Goal: Task Accomplishment & Management: Complete application form

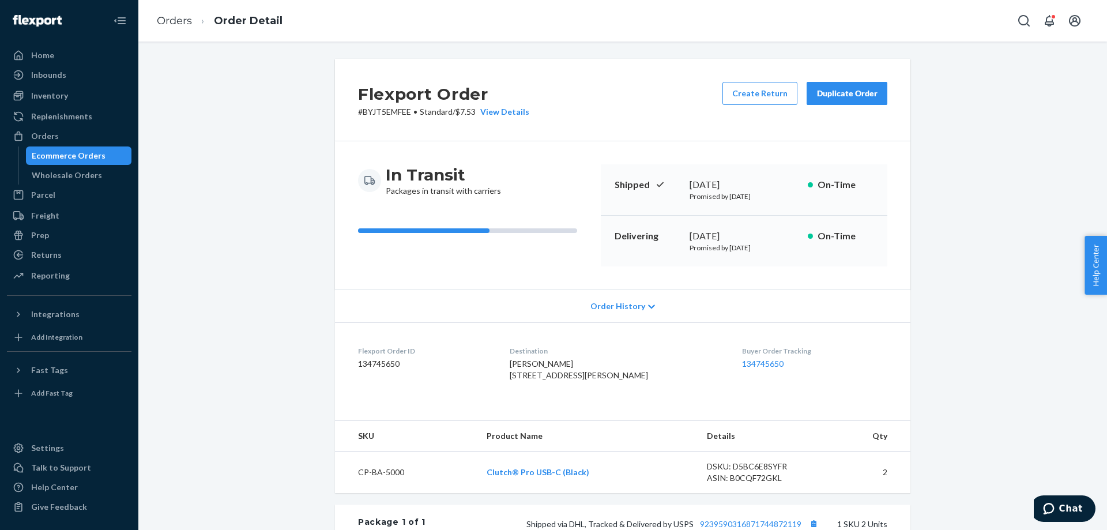
scroll to position [231, 0]
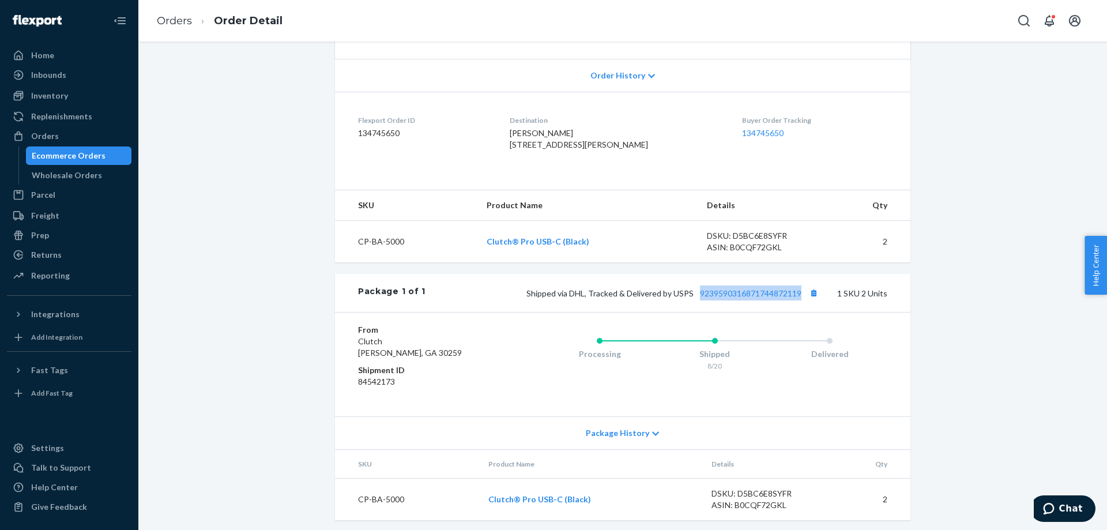
drag, startPoint x: 693, startPoint y: 327, endPoint x: 808, endPoint y: 329, distance: 114.7
click at [808, 312] on div "Package 1 of 1 Shipped via DHL, Tracked & Delivered by USPS 9239590316871744872…" at bounding box center [622, 293] width 575 height 38
copy link "9239590316871744872119"
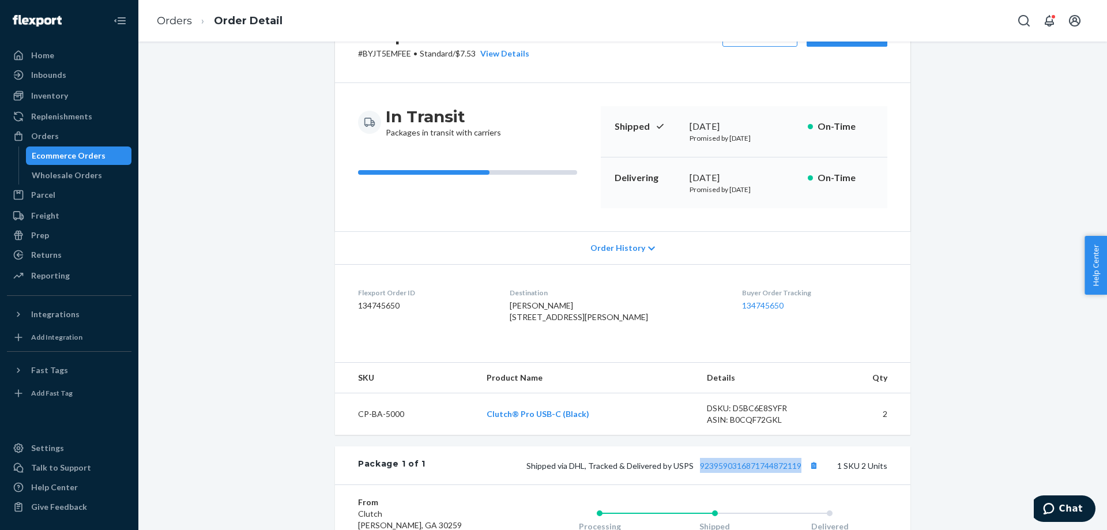
scroll to position [58, 0]
click at [104, 159] on div "Ecommerce Orders" at bounding box center [79, 156] width 104 height 16
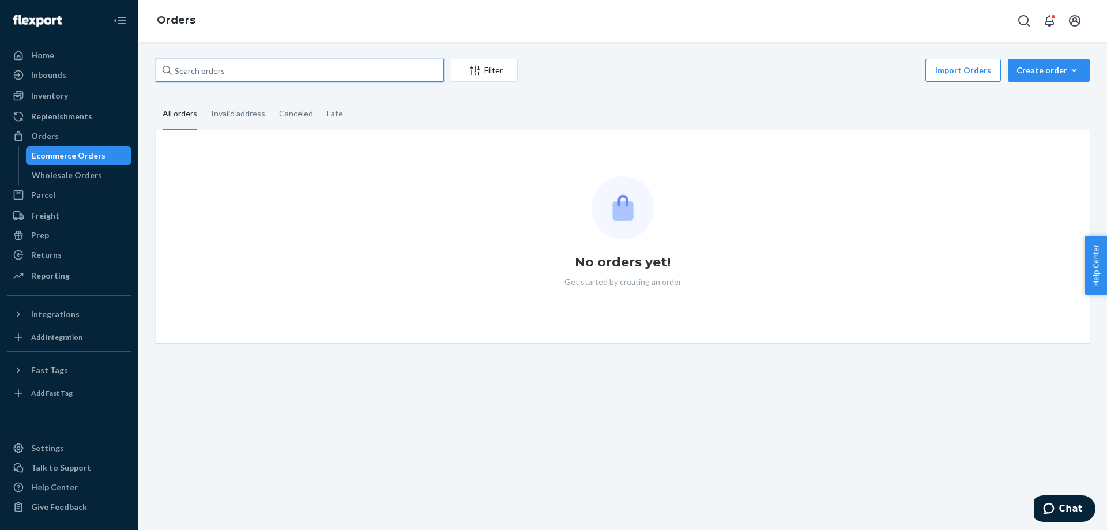
click at [311, 73] on input "text" at bounding box center [300, 70] width 288 height 23
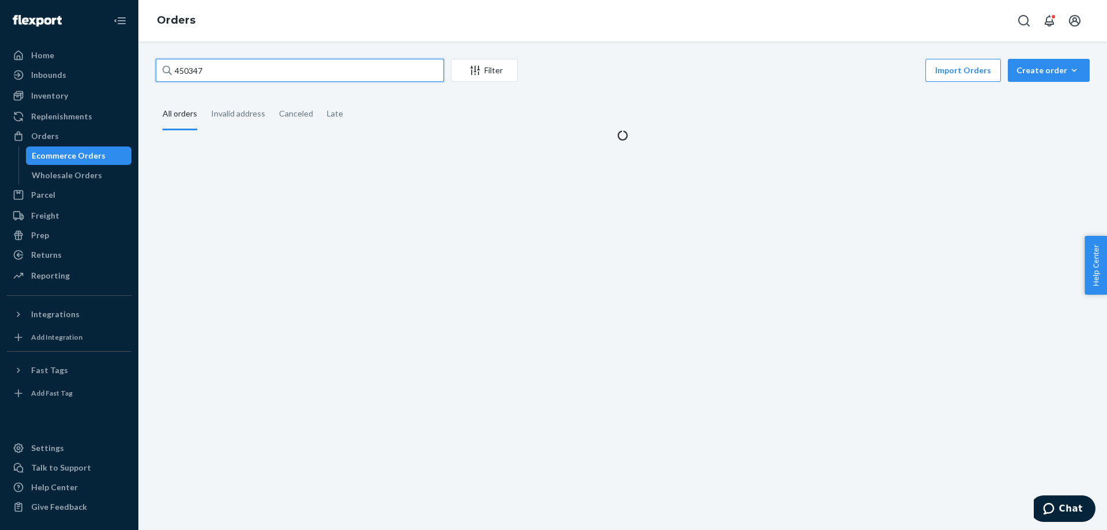
type input "450347"
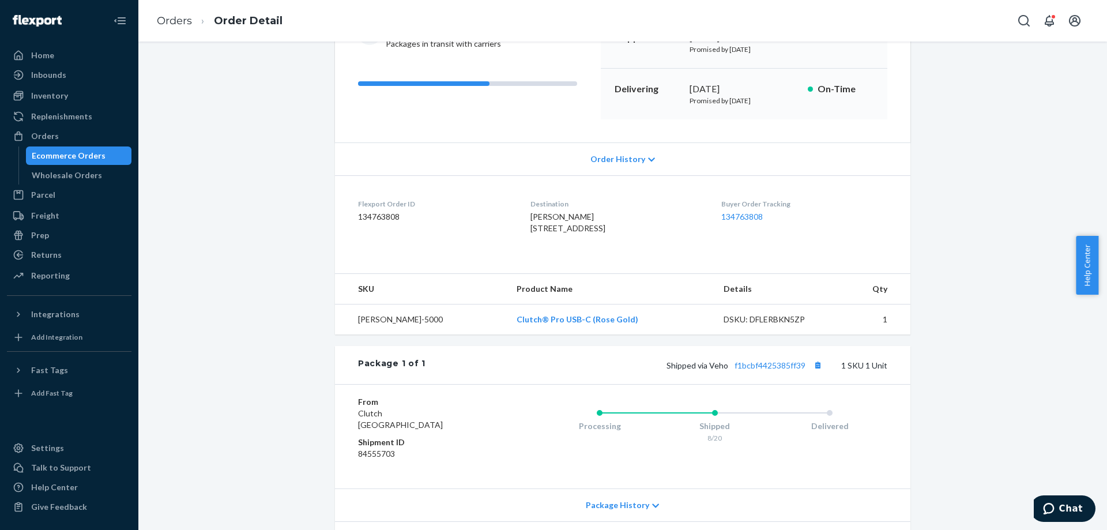
scroll to position [235, 0]
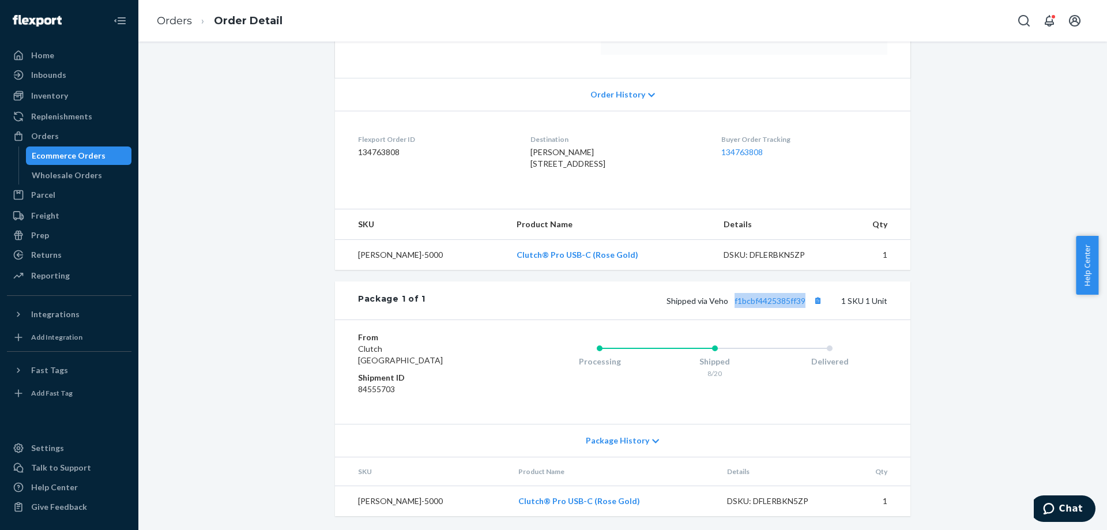
drag, startPoint x: 733, startPoint y: 310, endPoint x: 813, endPoint y: 310, distance: 80.7
click at [813, 310] on div "Package 1 of 1 Shipped via Veho f1bcbf4425385ff39 1 SKU 1 Unit" at bounding box center [622, 300] width 575 height 38
copy link "f1bcbf4425385ff39"
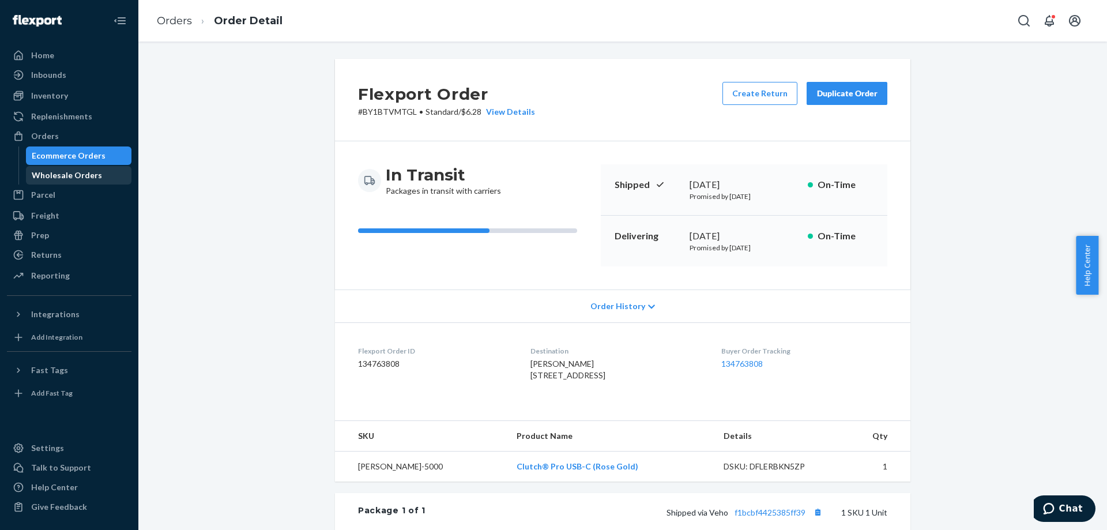
click at [117, 168] on div "Wholesale Orders" at bounding box center [79, 175] width 104 height 16
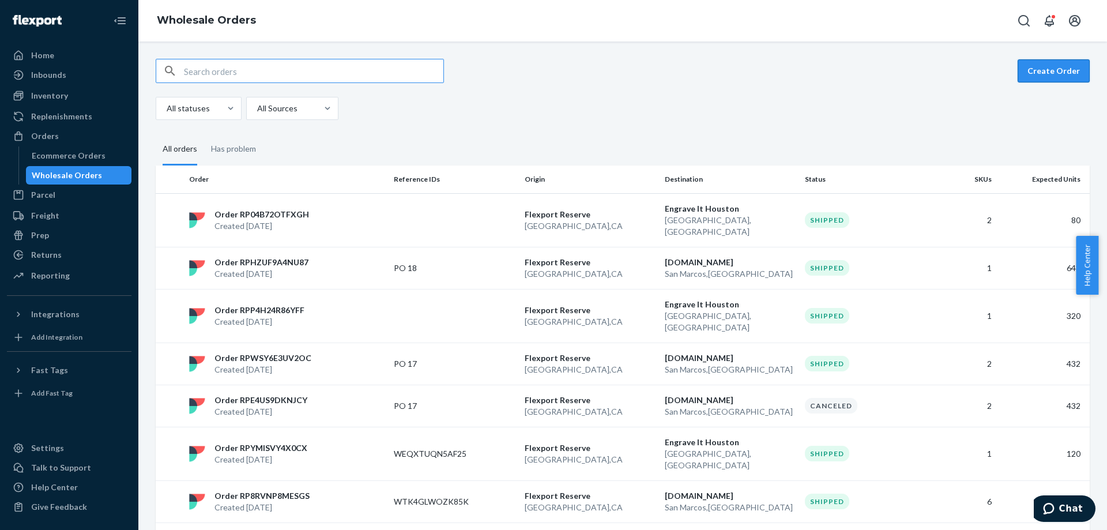
click at [1039, 67] on button "Create Order" at bounding box center [1053, 70] width 72 height 23
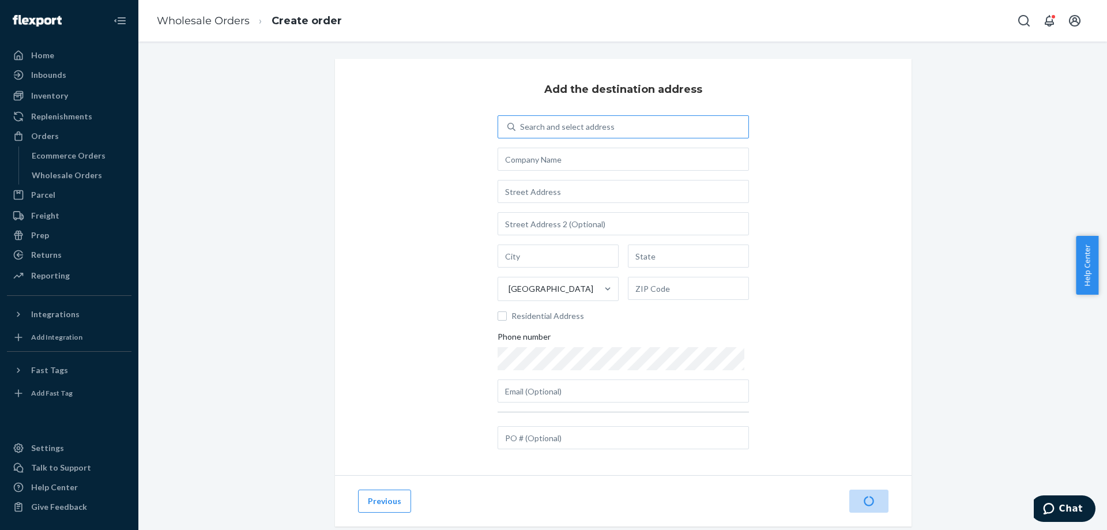
click at [695, 120] on div "Search and select address" at bounding box center [631, 126] width 233 height 21
click at [521, 121] on input "Search and select address" at bounding box center [520, 127] width 1 height 12
type input "engrave"
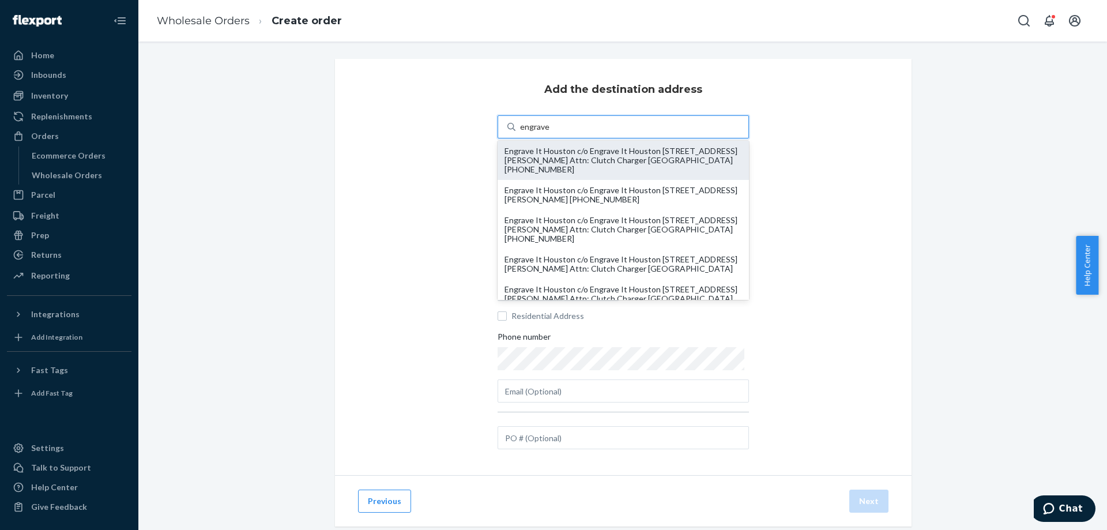
click at [661, 151] on div "Engrave It Houston c/o Engrave It Houston [STREET_ADDRESS][PERSON_NAME] Attn: C…" at bounding box center [622, 160] width 237 height 28
click at [549, 133] on input "engrave" at bounding box center [534, 127] width 29 height 12
type input "Engrave It Houston"
type input "Attn: Clutch Charger"
type input "[GEOGRAPHIC_DATA]"
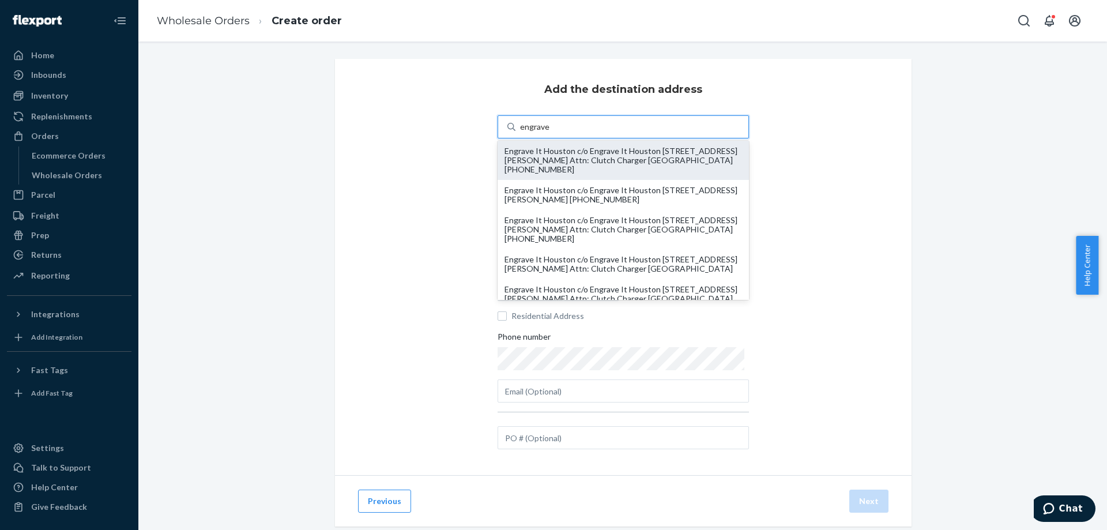
type input "[GEOGRAPHIC_DATA]"
type input "77040"
type input "[PERSON_NAME][EMAIL_ADDRESS][DOMAIN_NAME]"
type input "[STREET_ADDRESS][PERSON_NAME]"
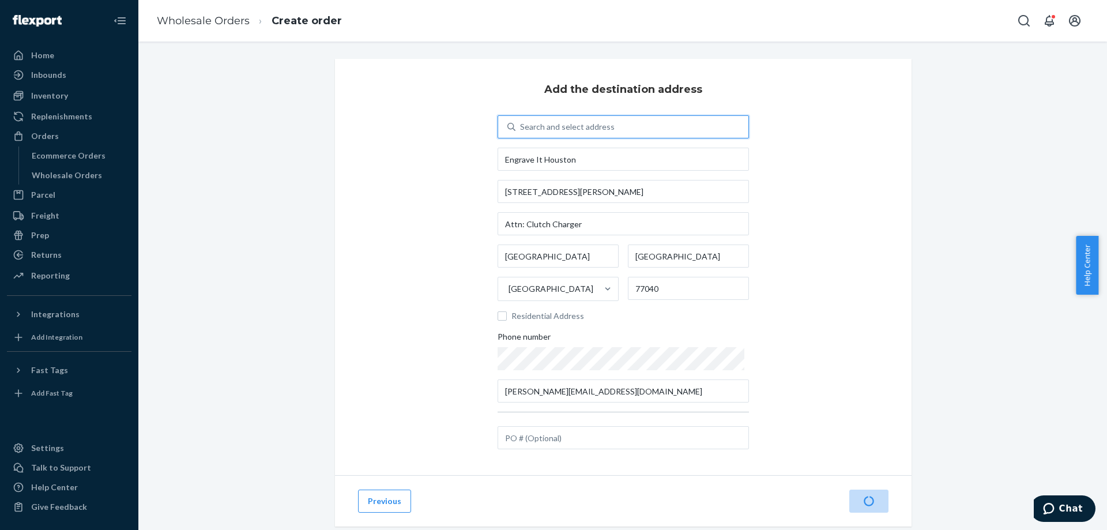
click at [812, 348] on div "Add the destination address 0 results available. Select is focused ,type to ref…" at bounding box center [623, 267] width 576 height 416
click at [865, 501] on button "Next" at bounding box center [868, 500] width 39 height 23
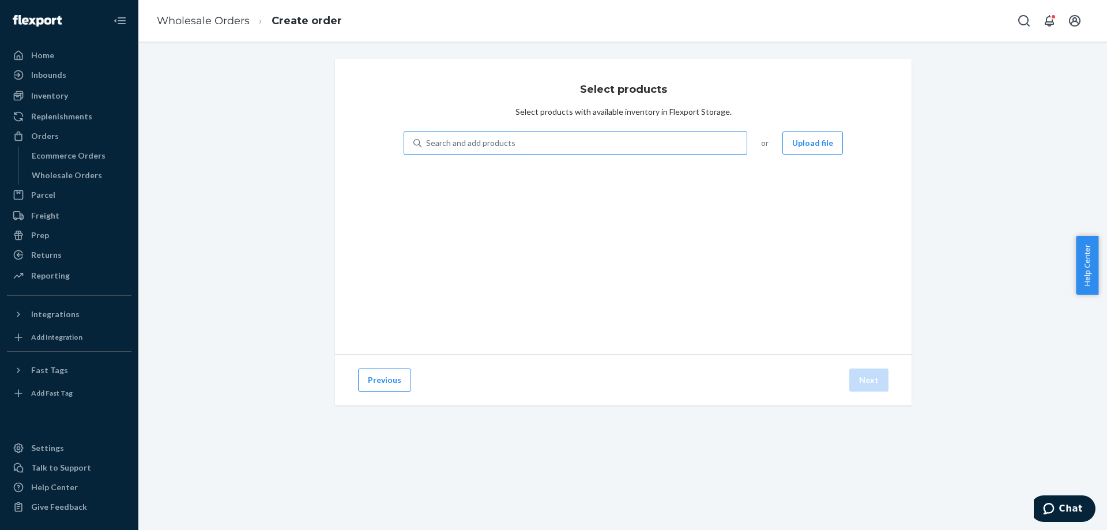
click at [601, 154] on div "Search and add products" at bounding box center [575, 142] width 344 height 23
click at [427, 149] on input "Search and add products" at bounding box center [426, 143] width 1 height 12
type input "white"
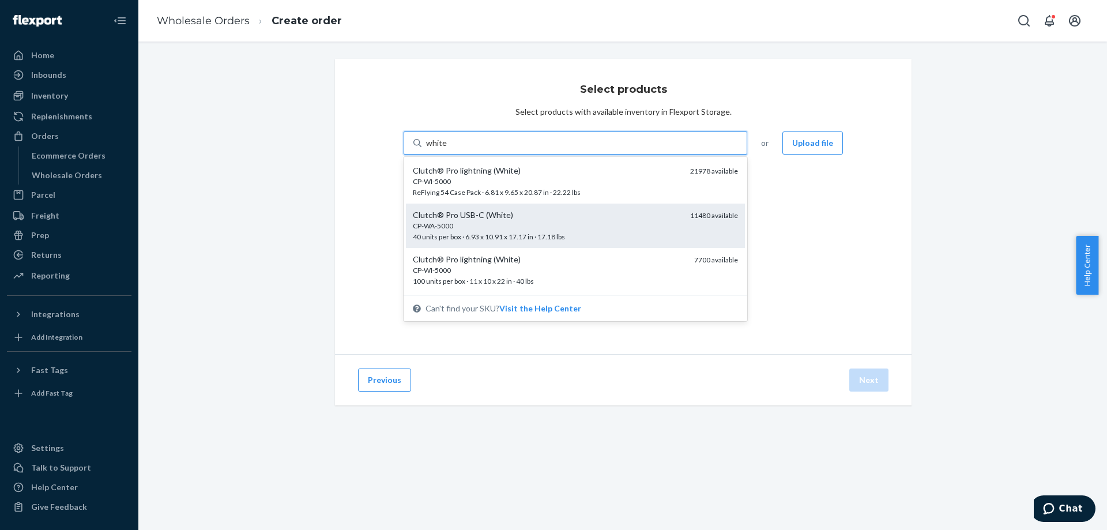
click at [569, 230] on div "CP-WA-5000" at bounding box center [547, 226] width 268 height 10
click at [447, 149] on input "white" at bounding box center [436, 143] width 21 height 12
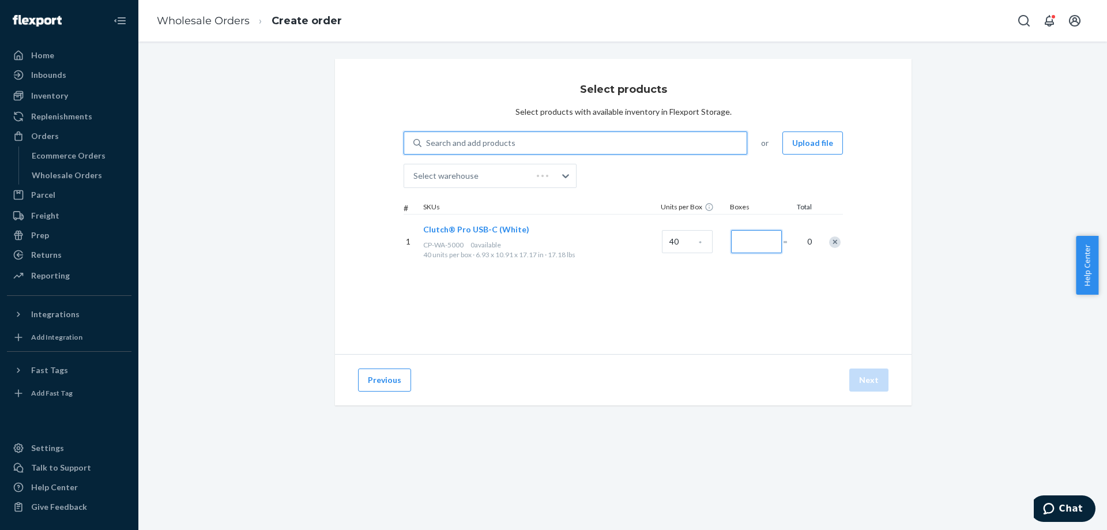
click at [753, 240] on input "Number of boxes" at bounding box center [756, 241] width 51 height 23
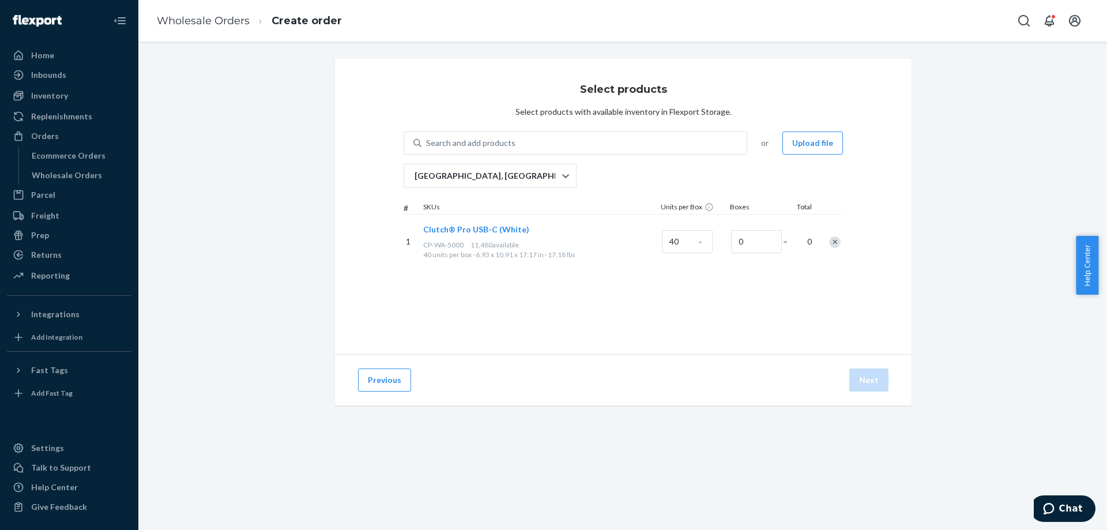
click at [741, 273] on div "Select products Select products with available inventory in Flexport Storage. S…" at bounding box center [623, 206] width 576 height 295
click at [735, 239] on input "0" at bounding box center [756, 241] width 51 height 23
type input "3"
click at [749, 265] on div "1 Clutch® Pro USB-C (White) CP-WA-5000 11,480 available 40 units per box · 6.93…" at bounding box center [622, 241] width 439 height 55
click at [855, 374] on button "Next" at bounding box center [868, 379] width 39 height 23
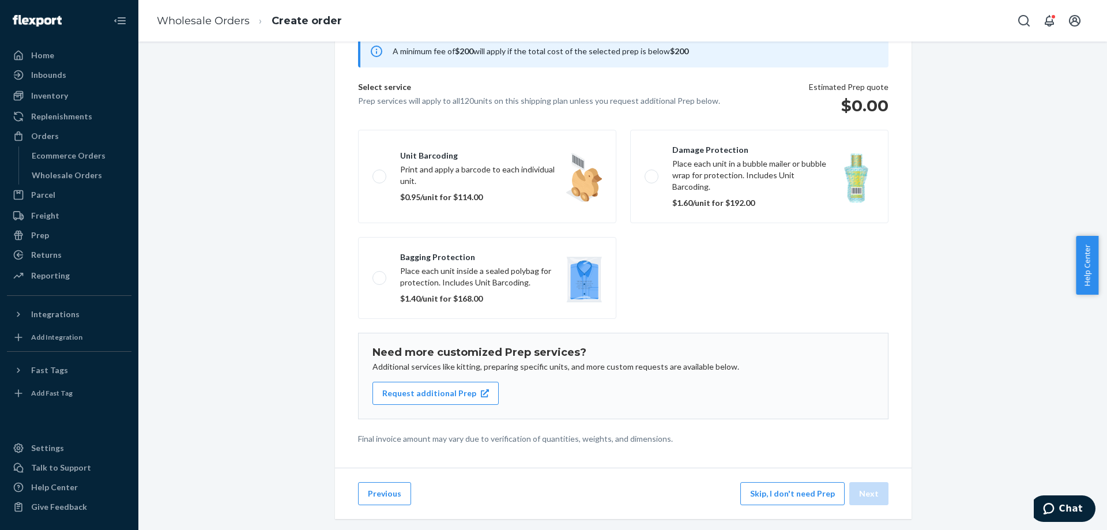
scroll to position [66, 0]
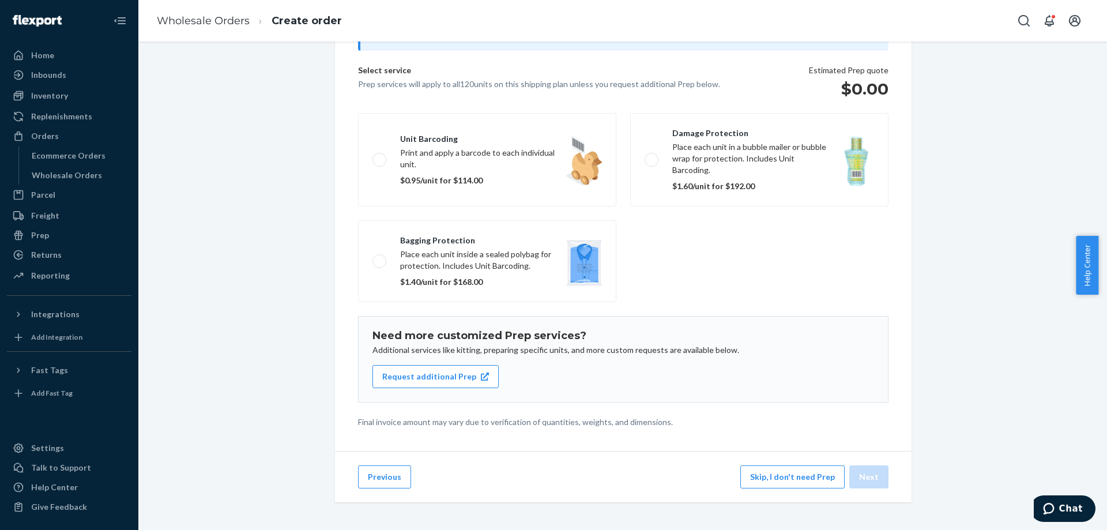
click at [407, 478] on div "Previous Skip, I don't need Prep Next" at bounding box center [623, 476] width 576 height 51
click at [396, 478] on button "Previous" at bounding box center [384, 476] width 53 height 23
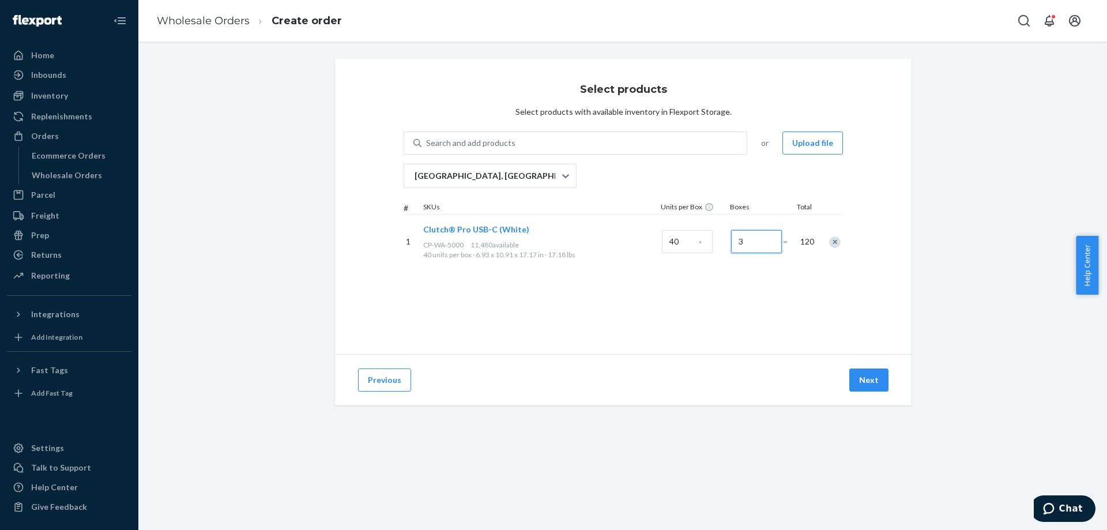
click at [739, 242] on input "3" at bounding box center [756, 241] width 51 height 23
type input "5"
click at [747, 278] on div "Select products Select products with available inventory in Flexport Storage. S…" at bounding box center [623, 206] width 576 height 295
click at [746, 286] on div "Select products Select products with available inventory in Flexport Storage. S…" at bounding box center [623, 206] width 576 height 295
click at [716, 272] on div "Select products Select products with available inventory in Flexport Storage. S…" at bounding box center [623, 206] width 576 height 295
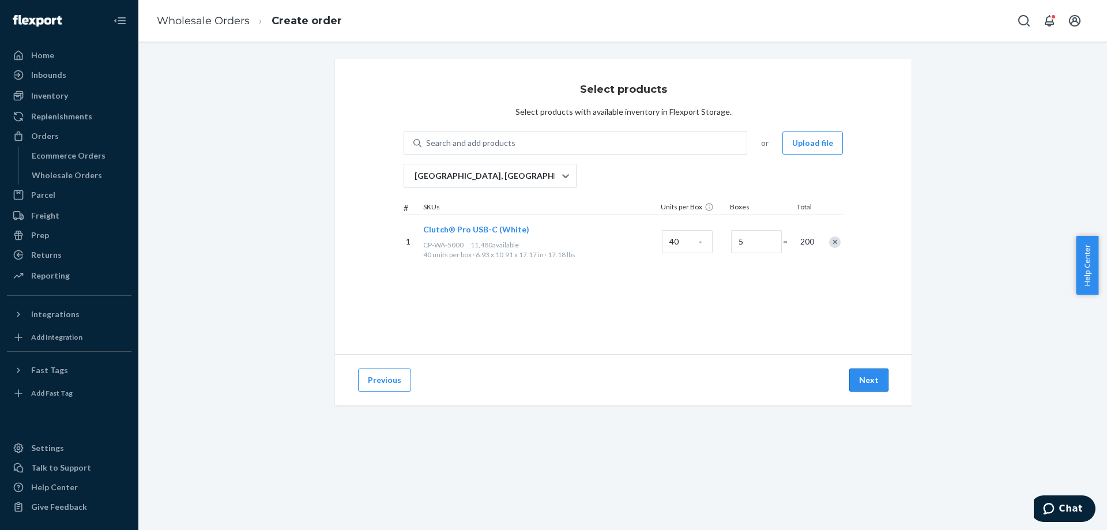
click at [856, 385] on button "Next" at bounding box center [868, 379] width 39 height 23
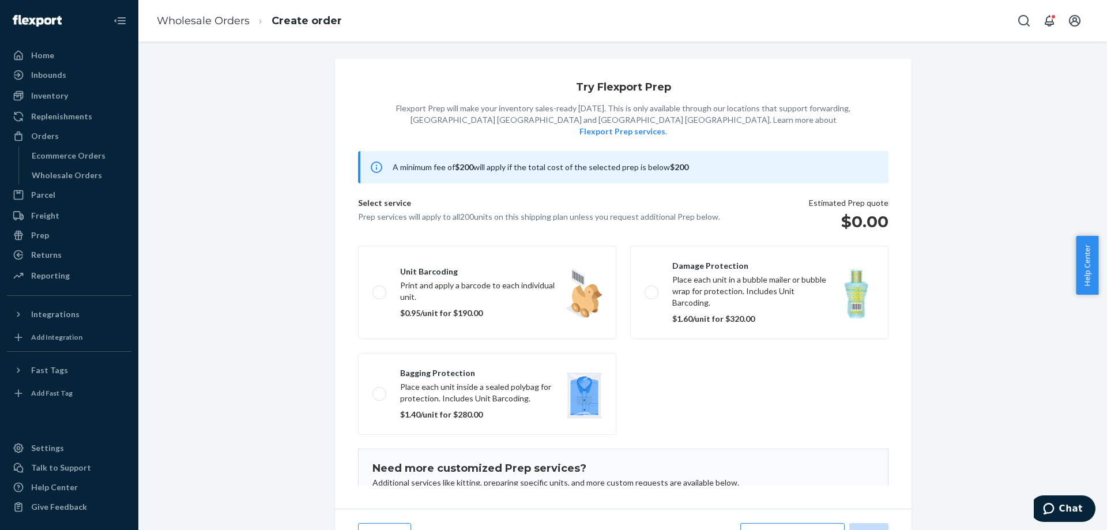
click at [657, 354] on fieldset "Unit barcoding Print and apply a barcode to each individual unit. $0.95/unit fo…" at bounding box center [623, 340] width 544 height 198
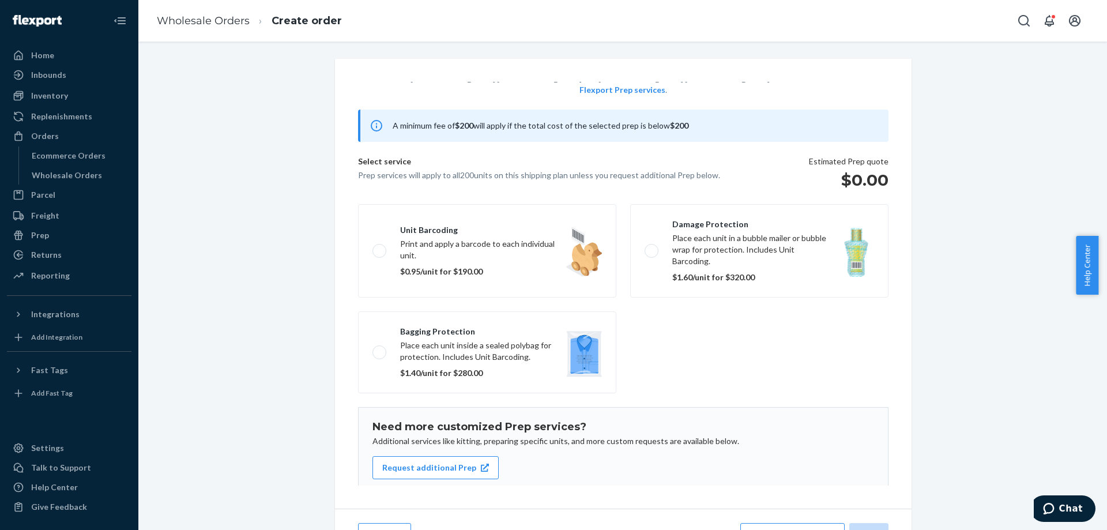
scroll to position [75, 0]
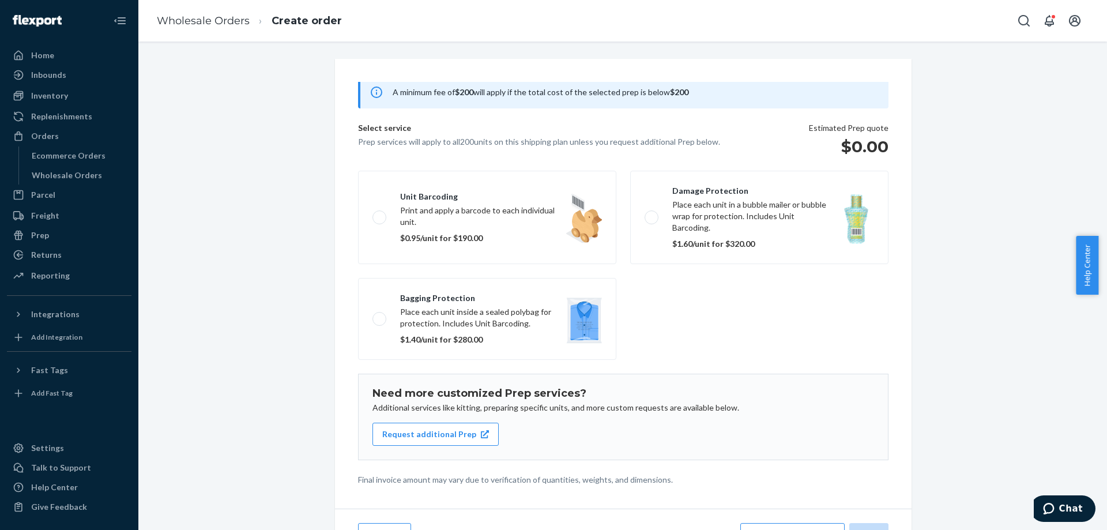
click at [716, 304] on fieldset "Unit barcoding Print and apply a barcode to each individual unit. $0.95/unit fo…" at bounding box center [623, 265] width 544 height 198
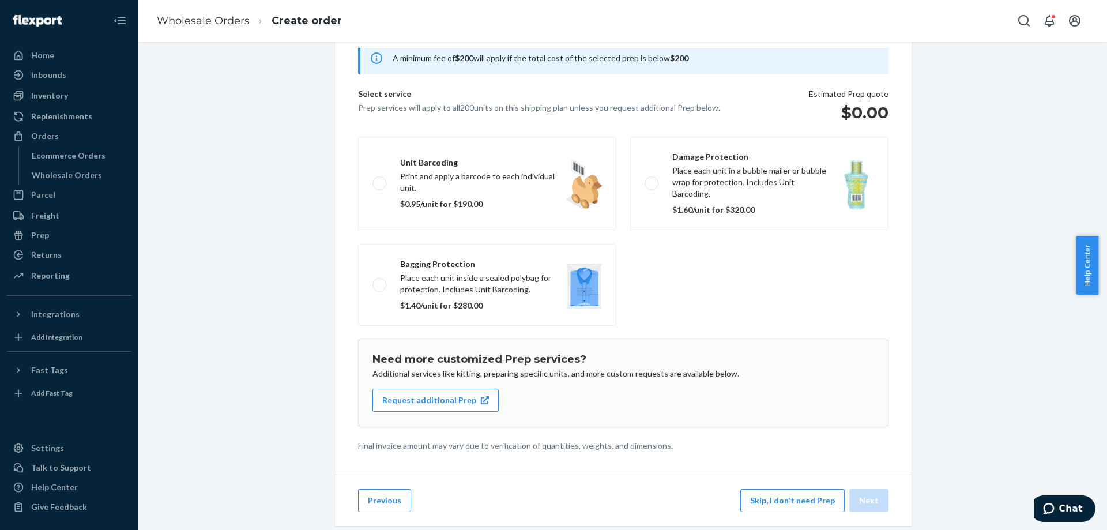
scroll to position [66, 0]
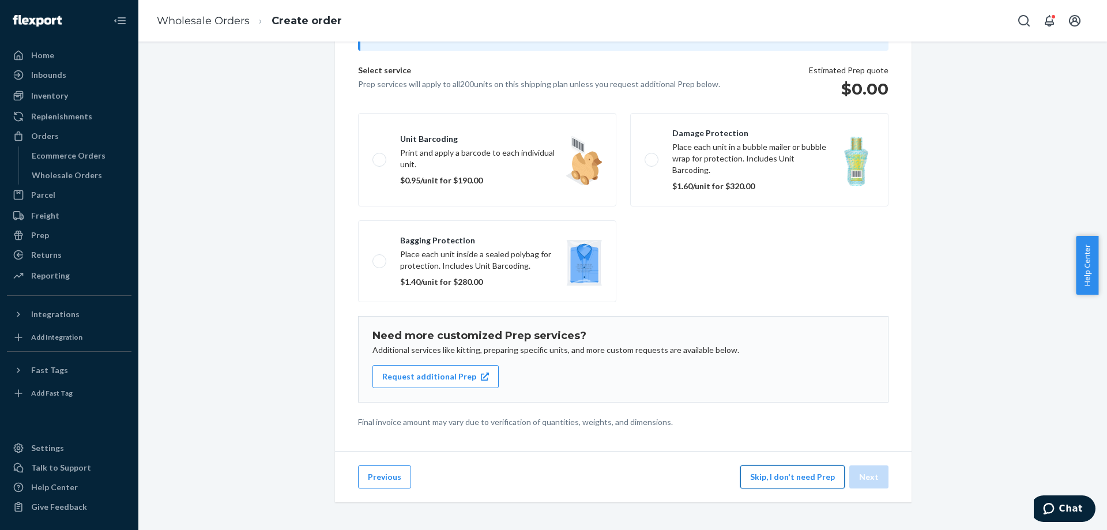
click at [827, 478] on button "Skip, I don't need Prep" at bounding box center [792, 476] width 104 height 23
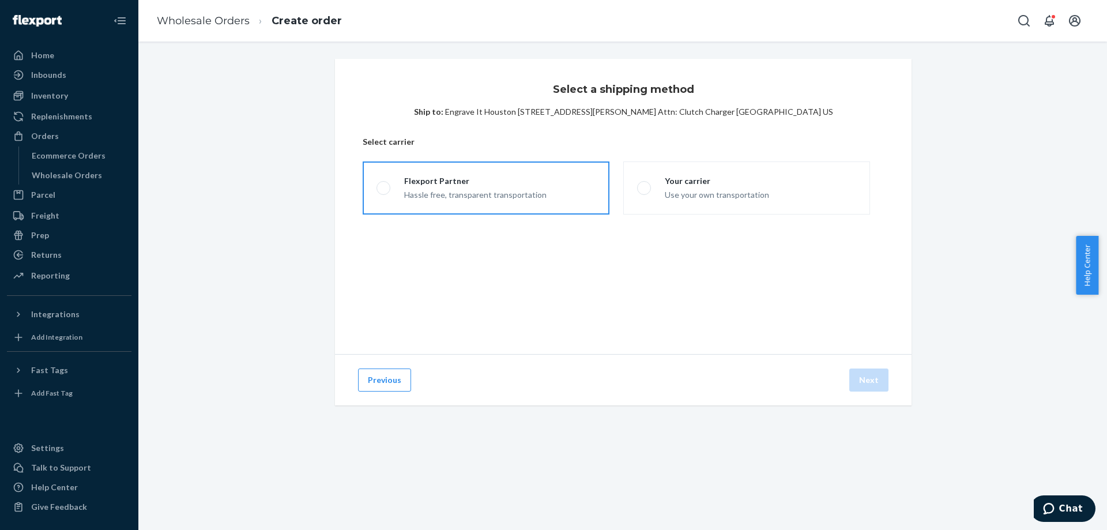
click at [552, 180] on label "Flexport Partner Hassle free, transparent transportation" at bounding box center [486, 187] width 247 height 53
click at [384, 184] on input "Flexport Partner Hassle free, transparent transportation" at bounding box center [379, 187] width 7 height 7
radio input "true"
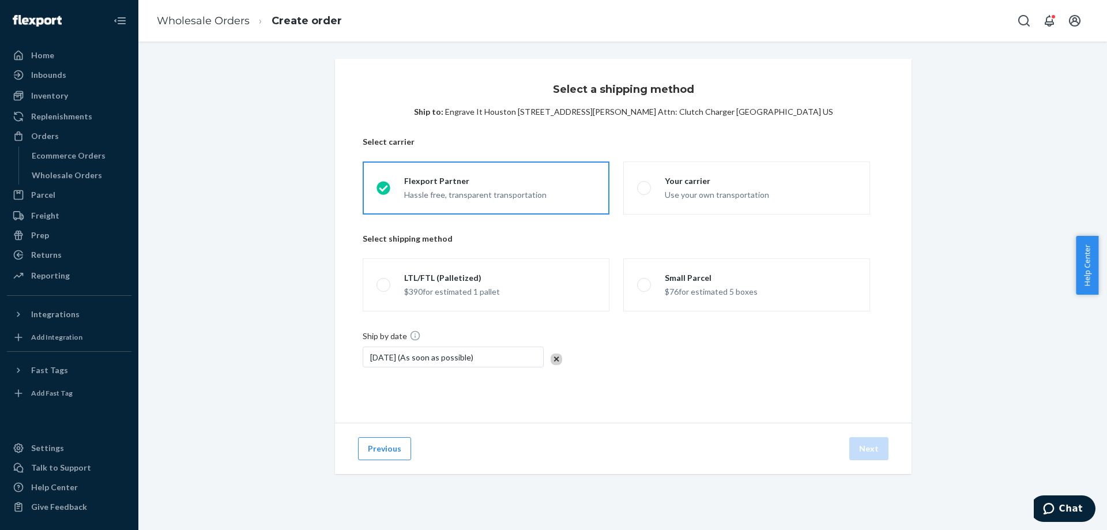
click at [852, 357] on div "Ship by date [DATE] (As soon as possible)" at bounding box center [623, 355] width 521 height 51
click at [741, 293] on div "$76 for estimated 5 boxes" at bounding box center [711, 291] width 93 height 14
click at [644, 289] on input "Small Parcel $76 for estimated 5 boxes" at bounding box center [640, 284] width 7 height 7
radio input "true"
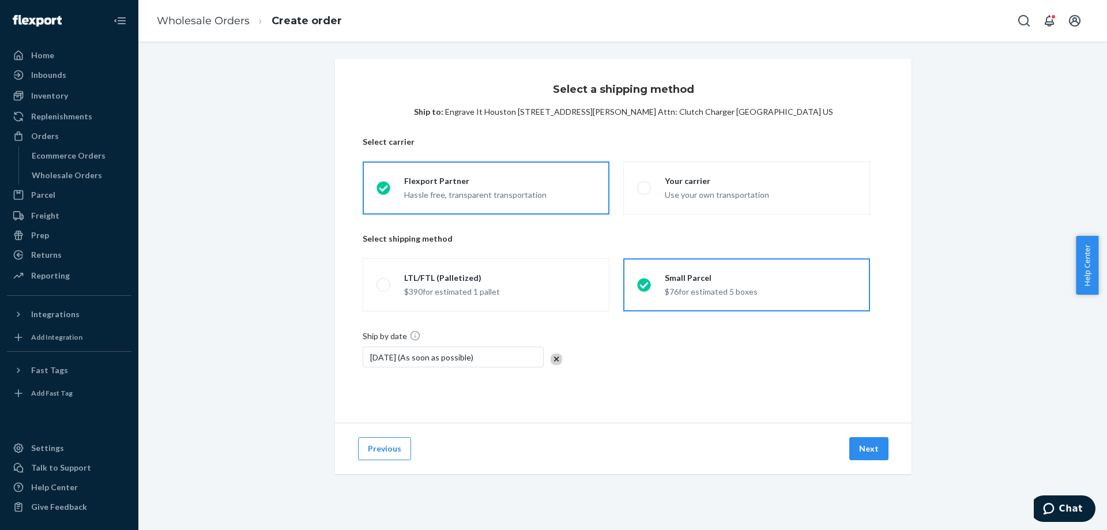
click at [739, 409] on div "Select a shipping method Ship to: Engrave It Houston [STREET_ADDRESS][PERSON_NA…" at bounding box center [623, 241] width 576 height 364
click at [867, 450] on button "Next" at bounding box center [868, 448] width 39 height 23
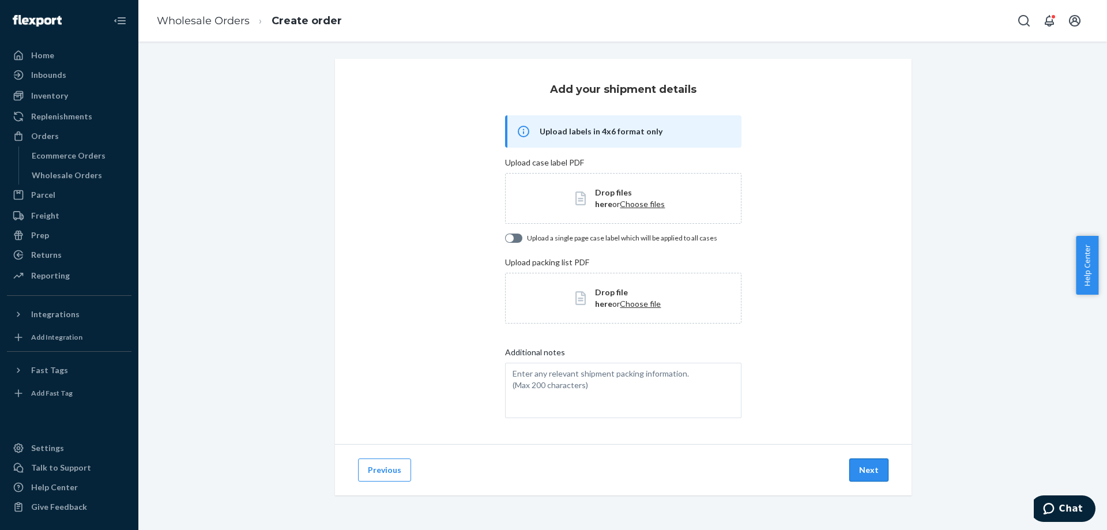
click at [863, 476] on button "Next" at bounding box center [868, 469] width 39 height 23
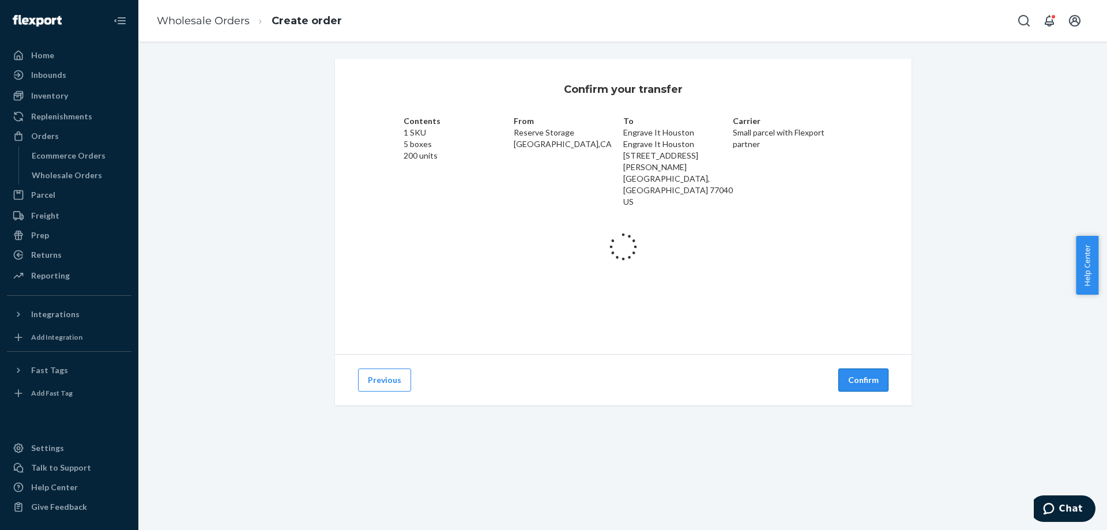
click at [872, 382] on div "Previous Confirm" at bounding box center [623, 379] width 576 height 51
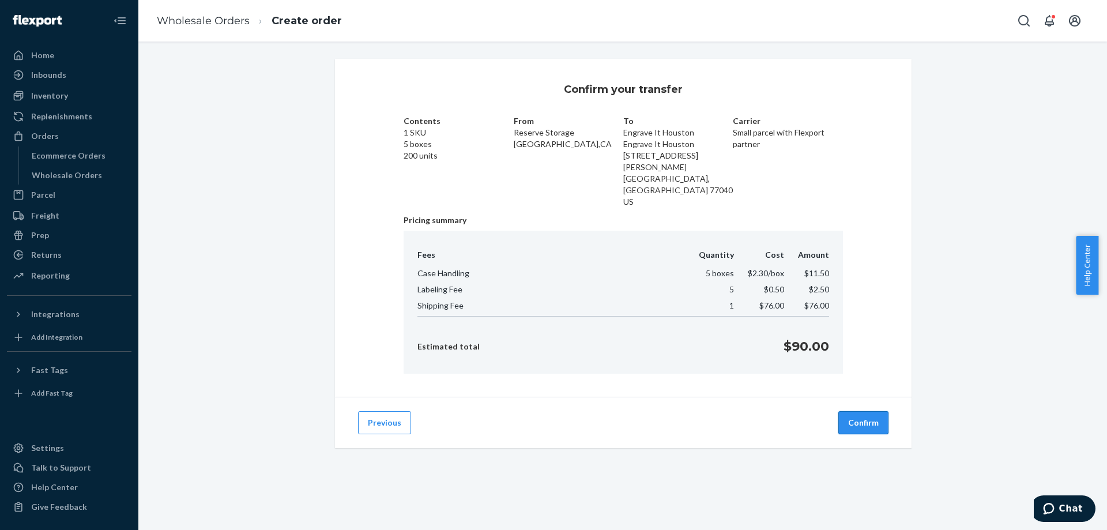
click at [850, 411] on button "Confirm" at bounding box center [863, 422] width 50 height 23
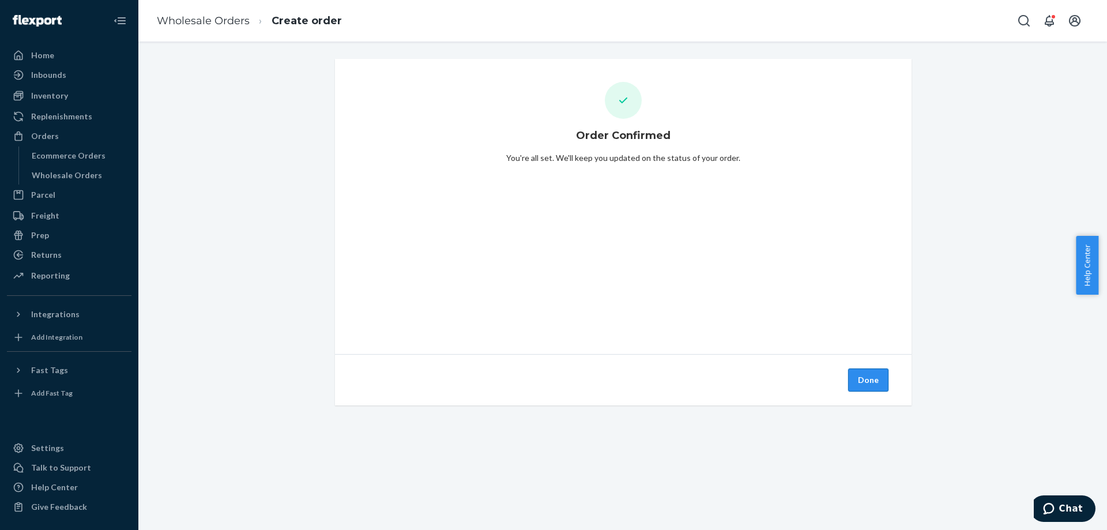
click at [848, 375] on button "Done" at bounding box center [868, 379] width 40 height 23
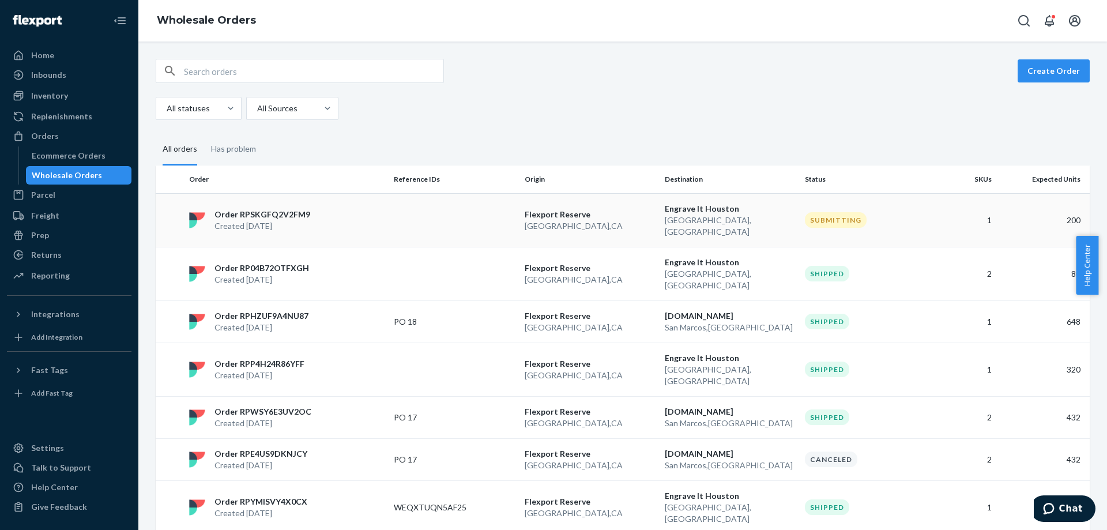
click at [715, 214] on p "Engrave It Houston" at bounding box center [730, 209] width 131 height 12
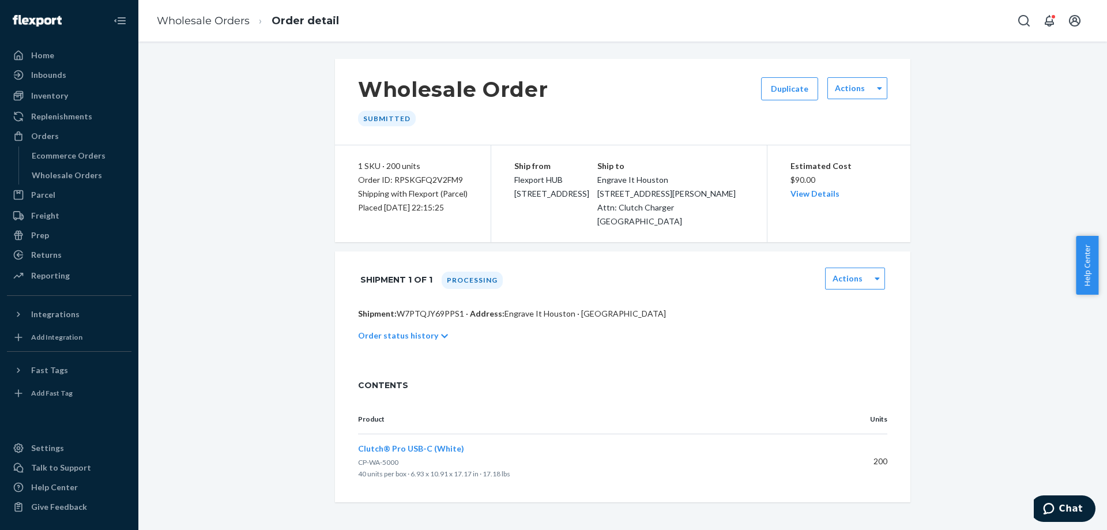
click at [413, 176] on div "Order ID: RPSKGFQ2V2FM9" at bounding box center [413, 180] width 110 height 14
copy div "RPSKGFQ2V2FM9"
click at [78, 134] on div "Orders" at bounding box center [69, 136] width 122 height 16
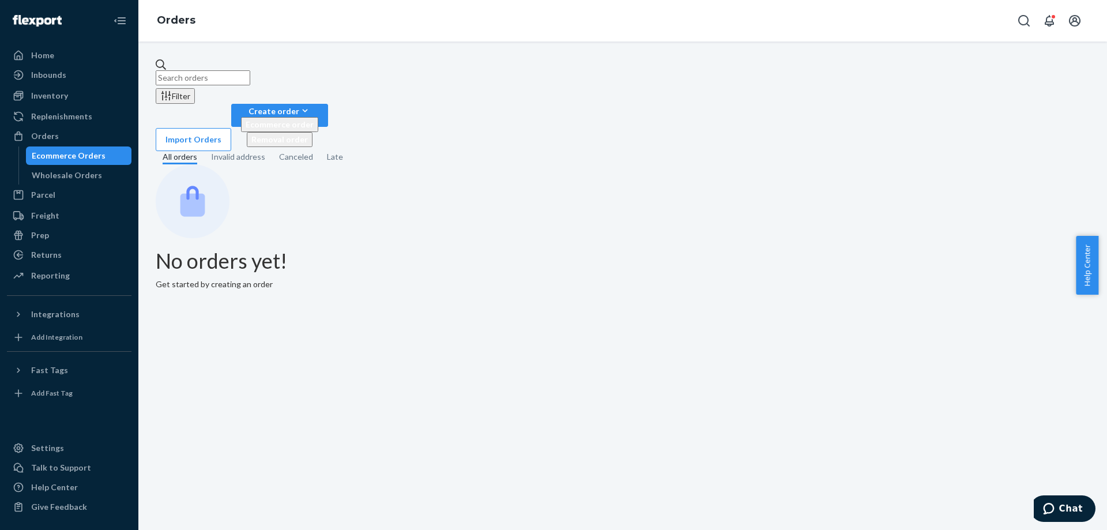
click at [250, 71] on input "text" at bounding box center [203, 77] width 95 height 15
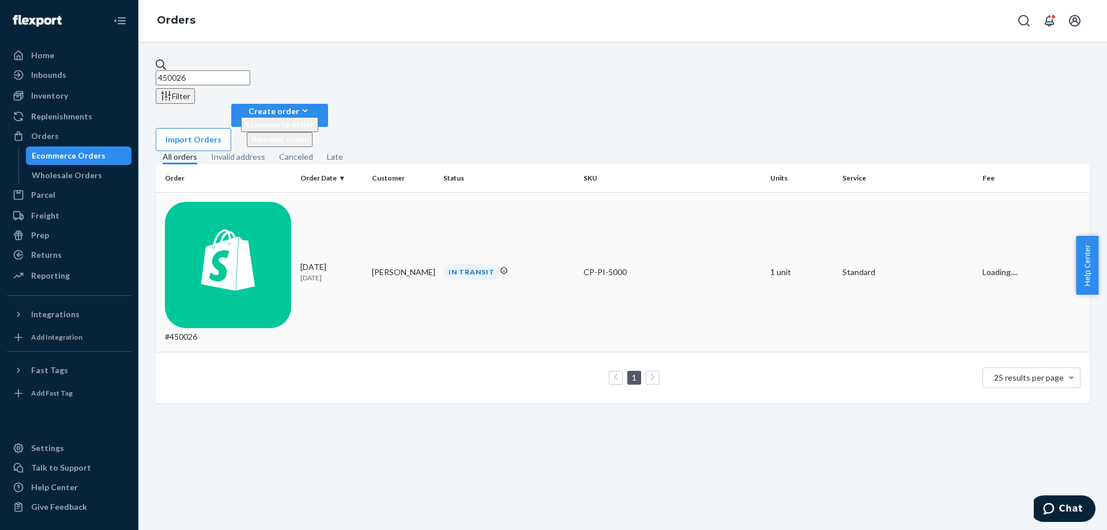
type input "450026"
click at [397, 192] on td "[PERSON_NAME]" at bounding box center [402, 272] width 71 height 160
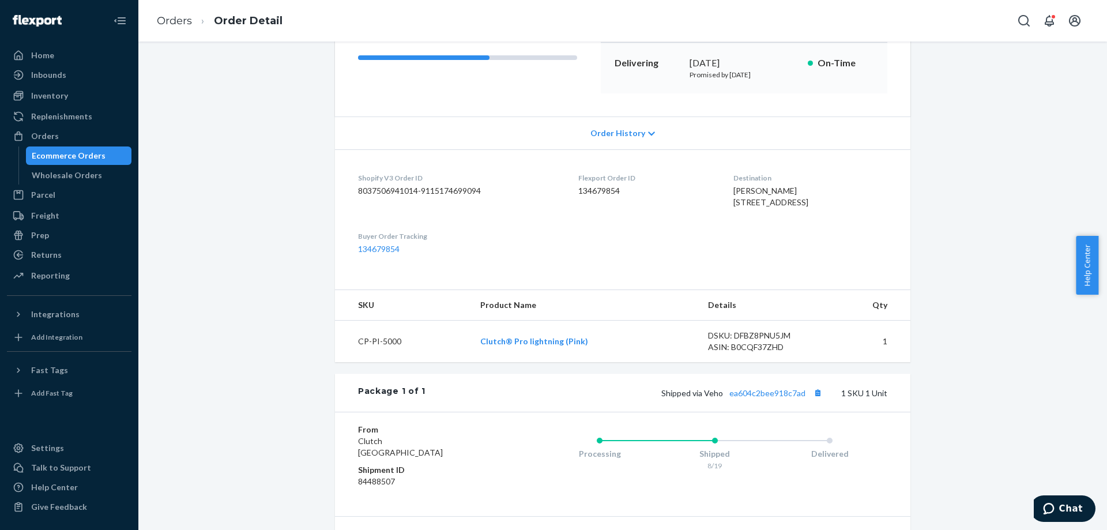
scroll to position [115, 0]
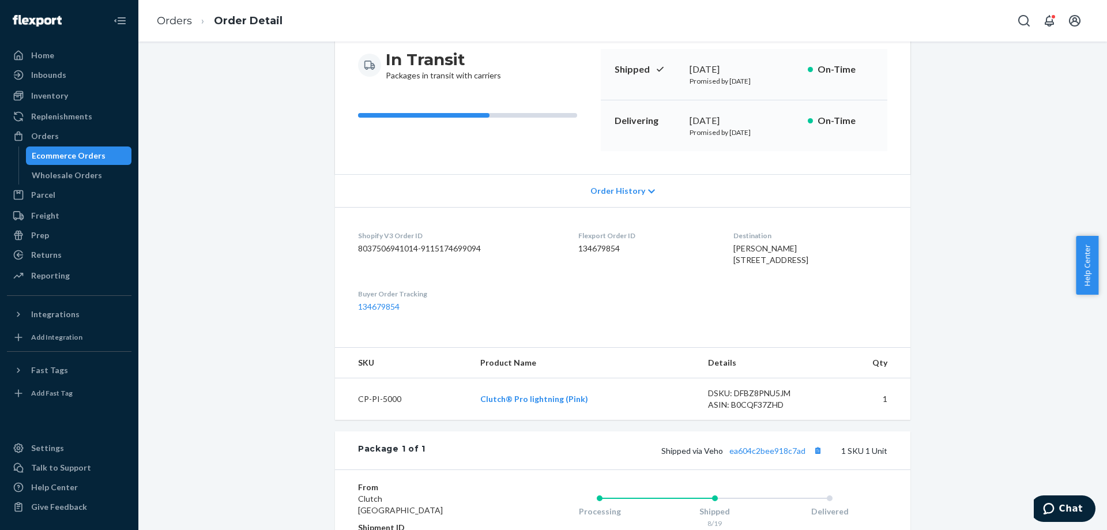
click at [733, 250] on span "[PERSON_NAME] [STREET_ADDRESS]" at bounding box center [770, 253] width 75 height 21
click at [733, 248] on span "[PERSON_NAME] [STREET_ADDRESS]" at bounding box center [770, 253] width 75 height 21
copy span "[PERSON_NAME]"
click at [114, 156] on div "Ecommerce Orders" at bounding box center [79, 156] width 104 height 16
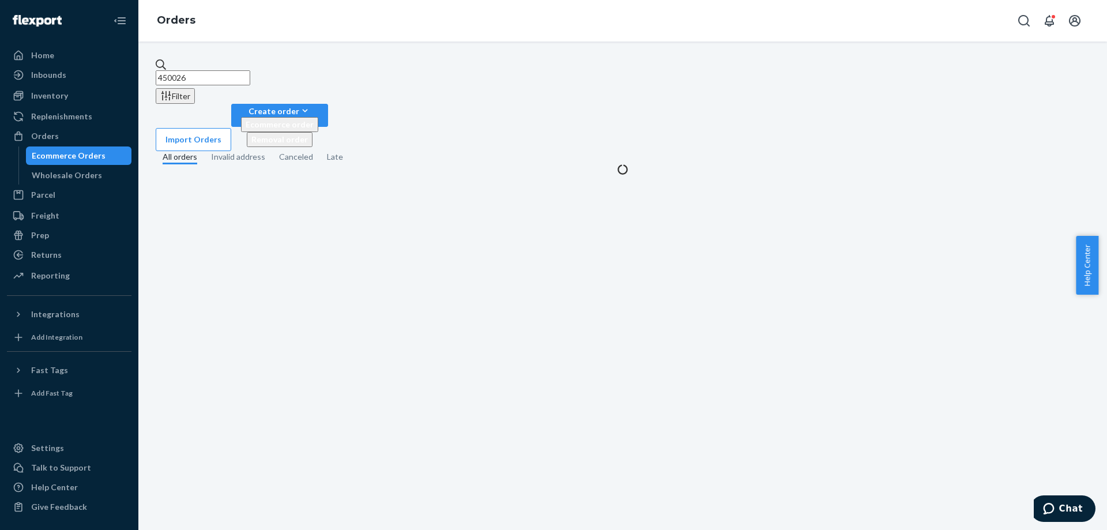
click at [250, 70] on input "450026" at bounding box center [203, 77] width 95 height 15
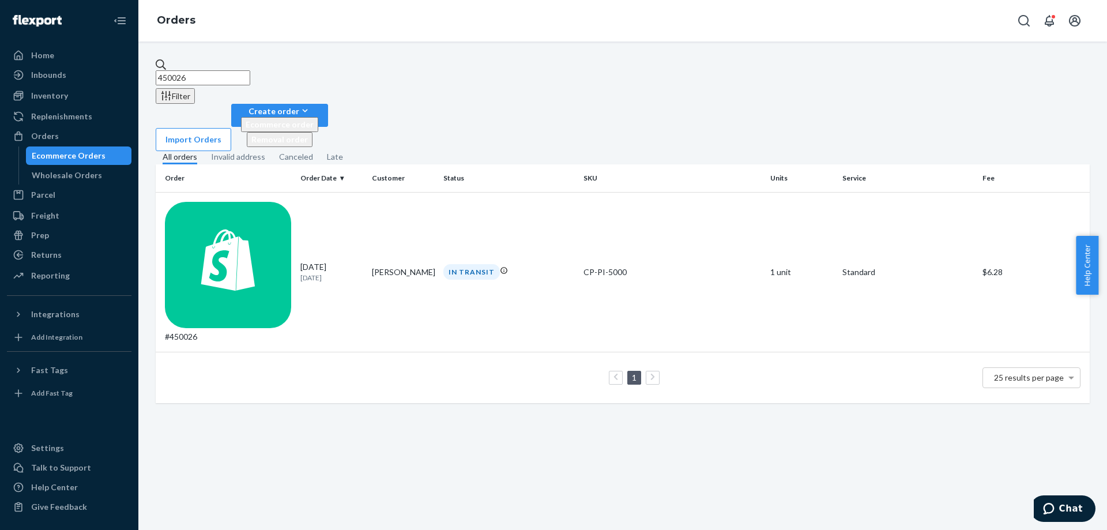
paste input "[PERSON_NAME]"
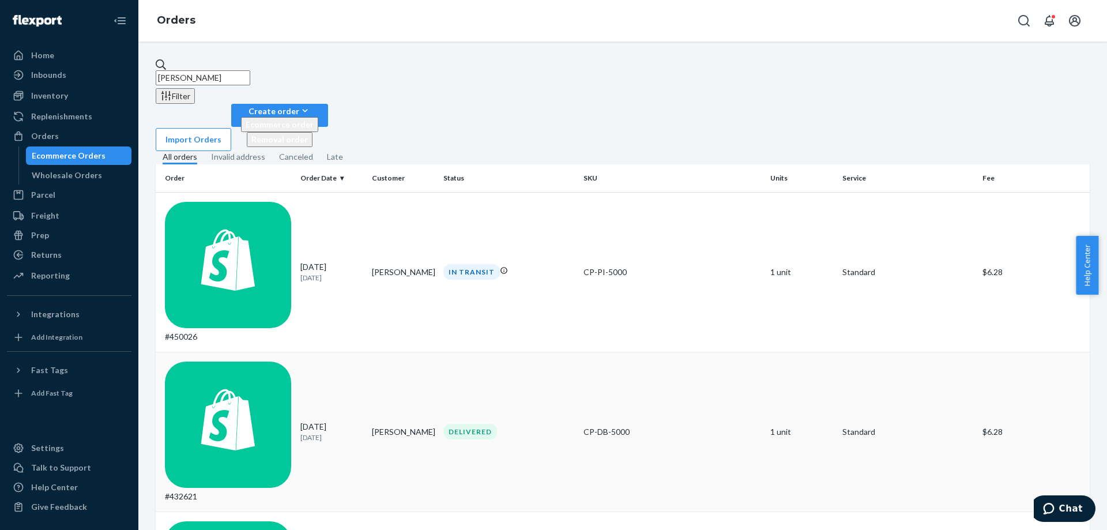
type input "[PERSON_NAME]"
click at [454, 424] on div "DELIVERED" at bounding box center [470, 432] width 54 height 16
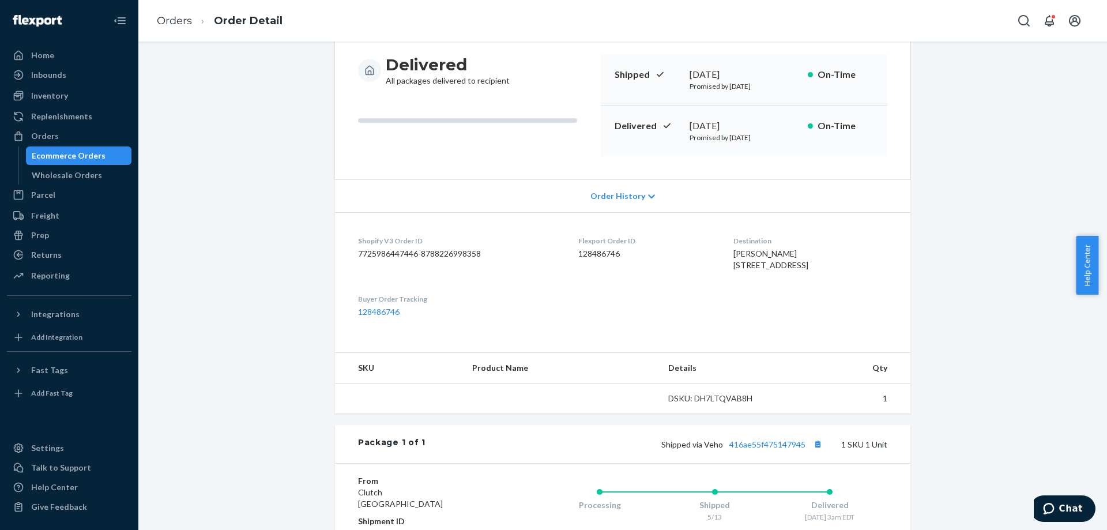
scroll to position [231, 0]
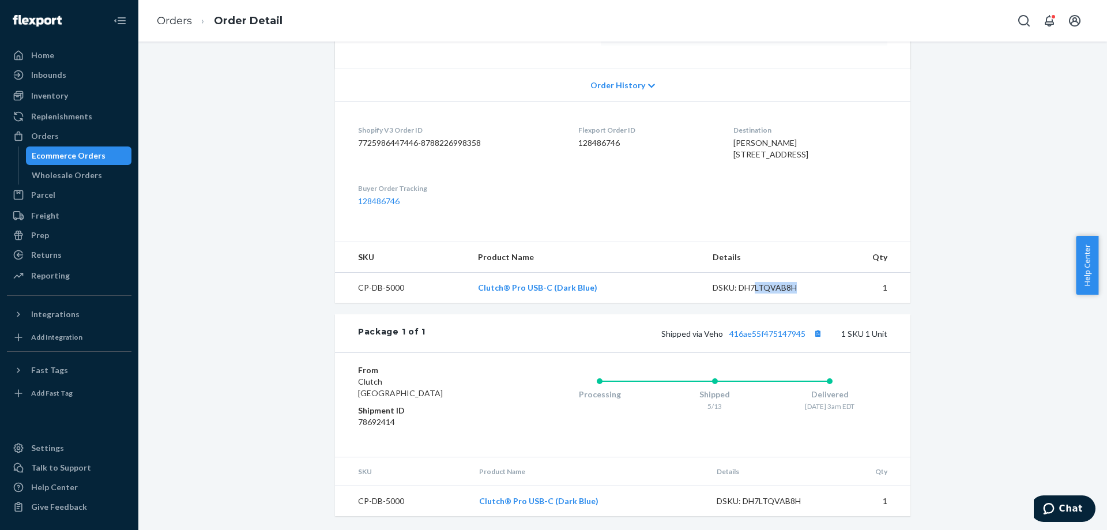
drag, startPoint x: 798, startPoint y: 303, endPoint x: 748, endPoint y: 305, distance: 50.2
click at [748, 293] on div "DSKU: DH7LTQVAB8H" at bounding box center [766, 288] width 108 height 12
click at [755, 293] on div "DSKU: DH7LTQVAB8H" at bounding box center [766, 288] width 108 height 12
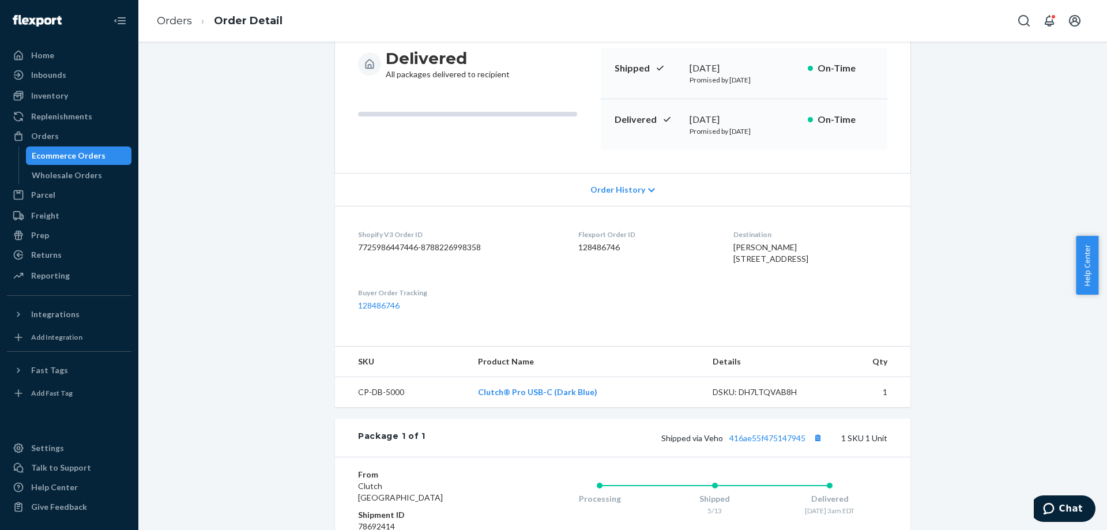
scroll to position [115, 0]
drag, startPoint x: 749, startPoint y: 282, endPoint x: 718, endPoint y: 247, distance: 46.5
click at [733, 247] on div "[PERSON_NAME] [STREET_ADDRESS]" at bounding box center [810, 254] width 154 height 23
click at [733, 247] on span "[PERSON_NAME] [STREET_ADDRESS]" at bounding box center [770, 253] width 75 height 21
drag, startPoint x: 744, startPoint y: 285, endPoint x: 724, endPoint y: 259, distance: 32.0
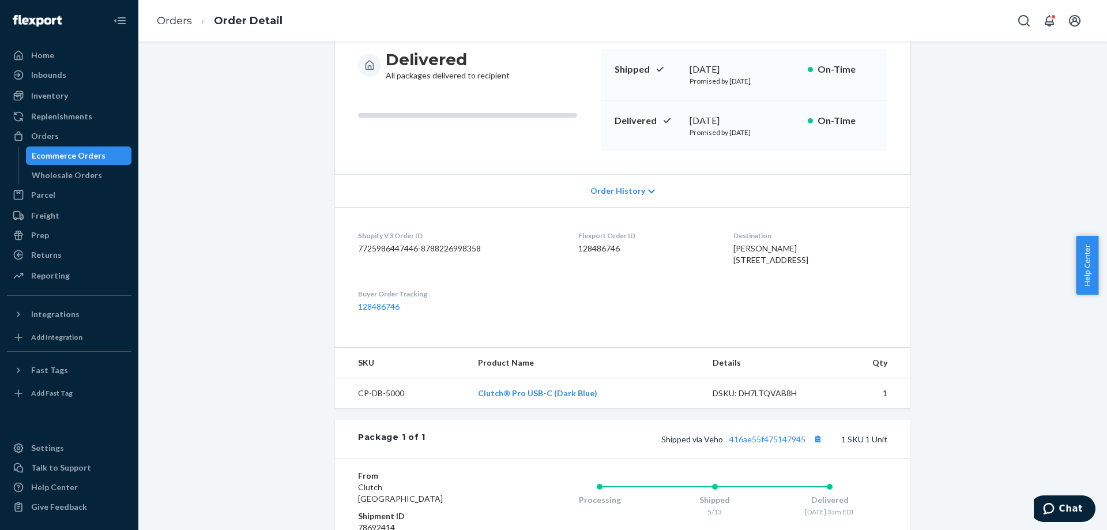
click at [733, 259] on div "[PERSON_NAME] [STREET_ADDRESS]" at bounding box center [810, 254] width 154 height 23
click at [733, 259] on span "[PERSON_NAME] [STREET_ADDRESS]" at bounding box center [770, 253] width 75 height 21
drag, startPoint x: 740, startPoint y: 283, endPoint x: 728, endPoint y: 258, distance: 27.6
click at [733, 258] on div "[PERSON_NAME] [STREET_ADDRESS]" at bounding box center [810, 254] width 154 height 23
click at [733, 256] on span "[PERSON_NAME] [STREET_ADDRESS]" at bounding box center [770, 253] width 75 height 21
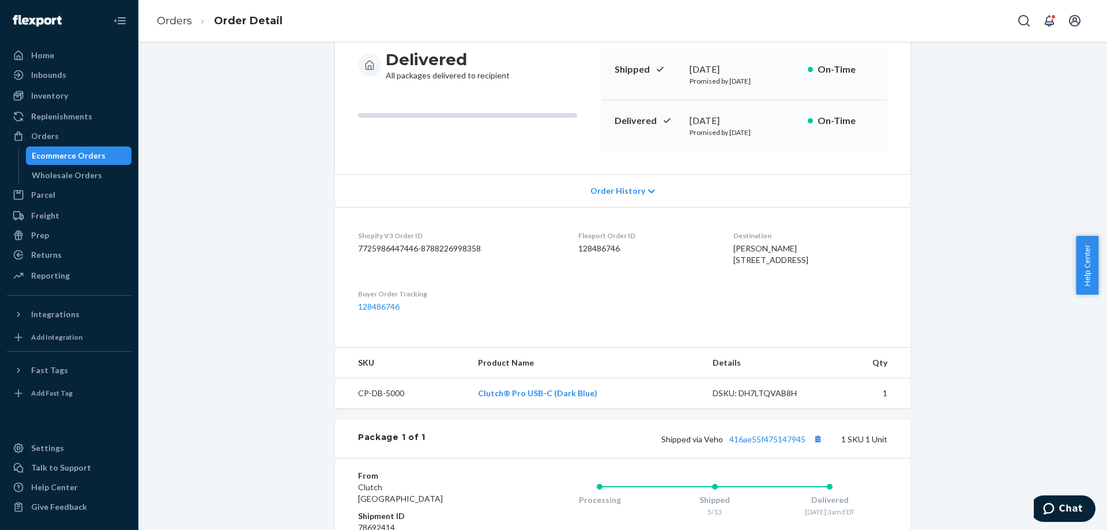
click at [63, 154] on div "Ecommerce Orders" at bounding box center [69, 156] width 74 height 12
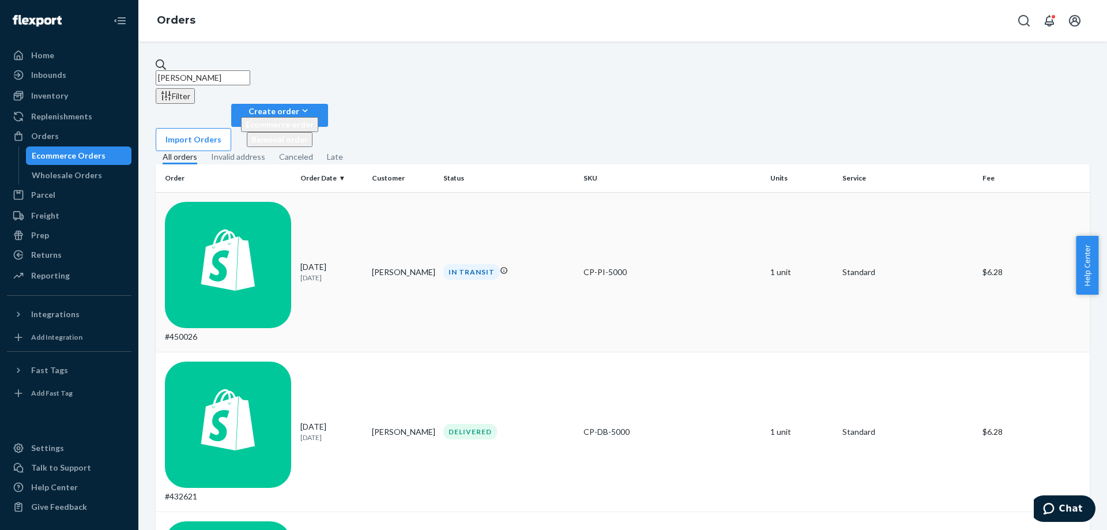
click at [425, 192] on td "[PERSON_NAME]" at bounding box center [402, 272] width 71 height 160
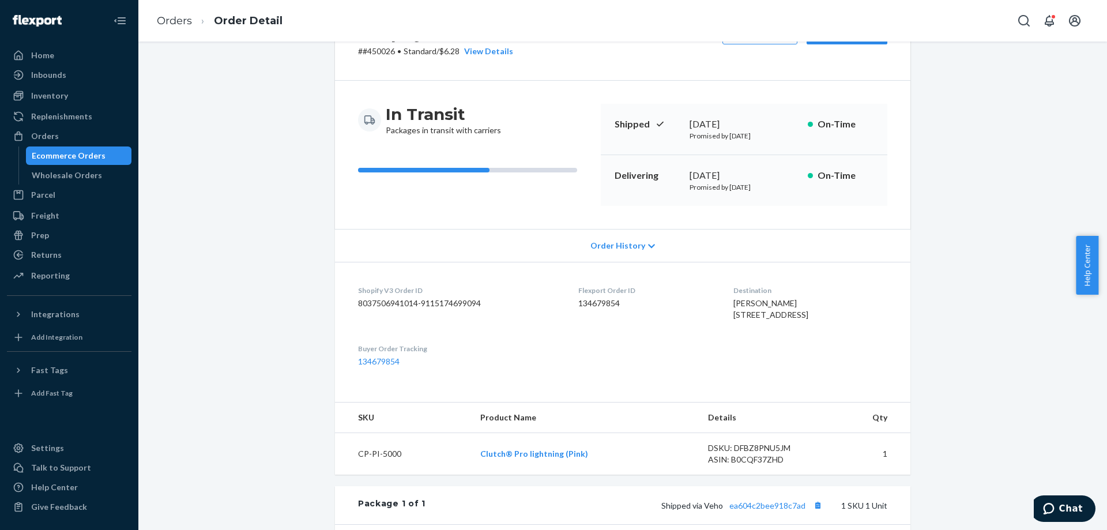
scroll to position [58, 0]
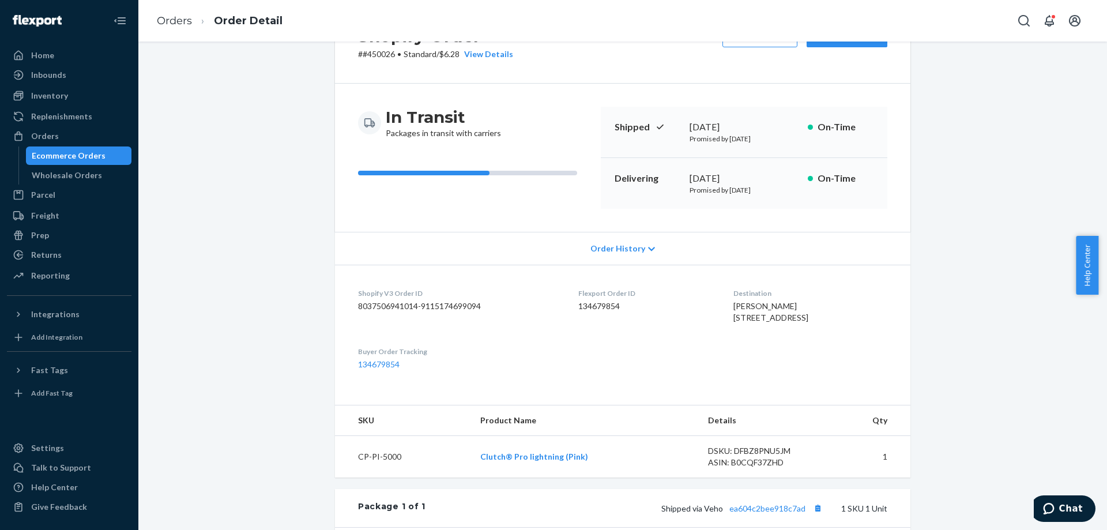
click at [380, 55] on p "# #450026 • Standard / $6.28 View Details" at bounding box center [435, 54] width 155 height 12
copy p "450026"
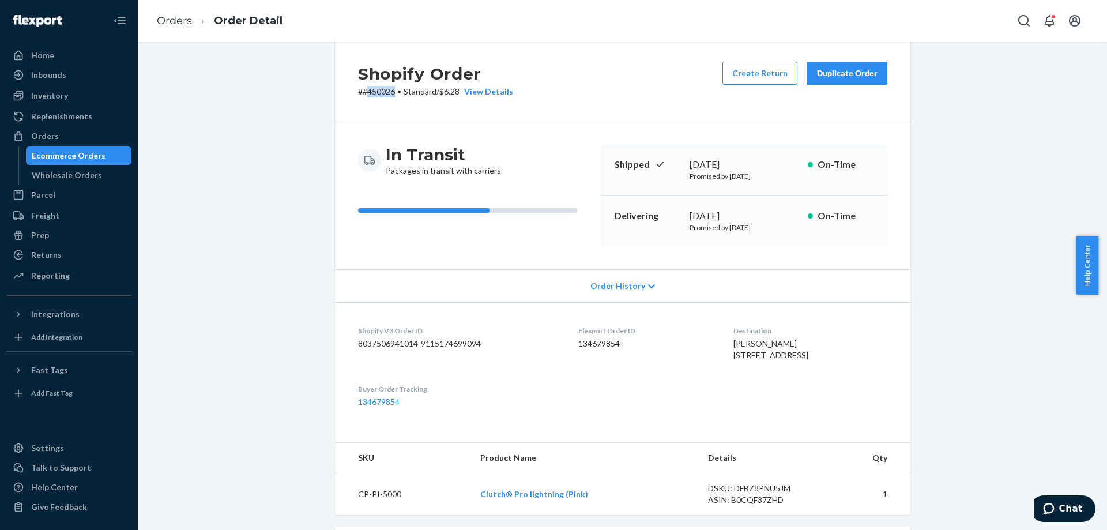
scroll to position [0, 0]
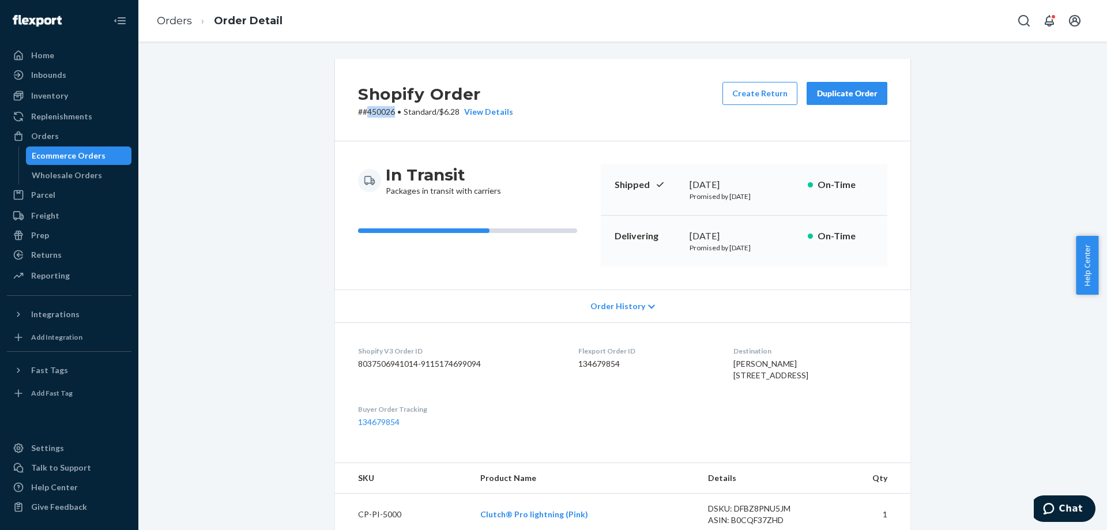
click at [371, 114] on p "# #450026 • Standard / $6.28 View Details" at bounding box center [435, 112] width 155 height 12
click at [622, 92] on div "Shopify Order # #450026 • Standard / $6.28 View Details Create Return Duplicate…" at bounding box center [622, 100] width 575 height 82
